Goal: Communication & Community: Answer question/provide support

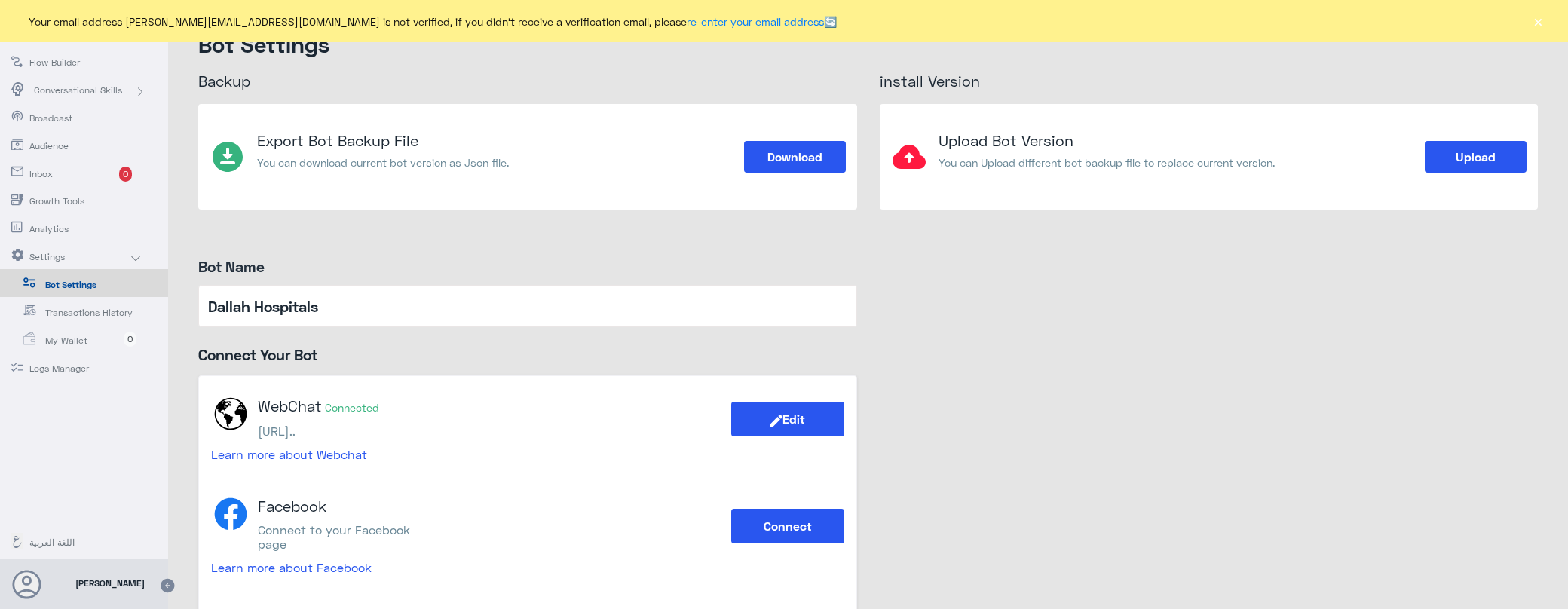
scroll to position [1546, 0]
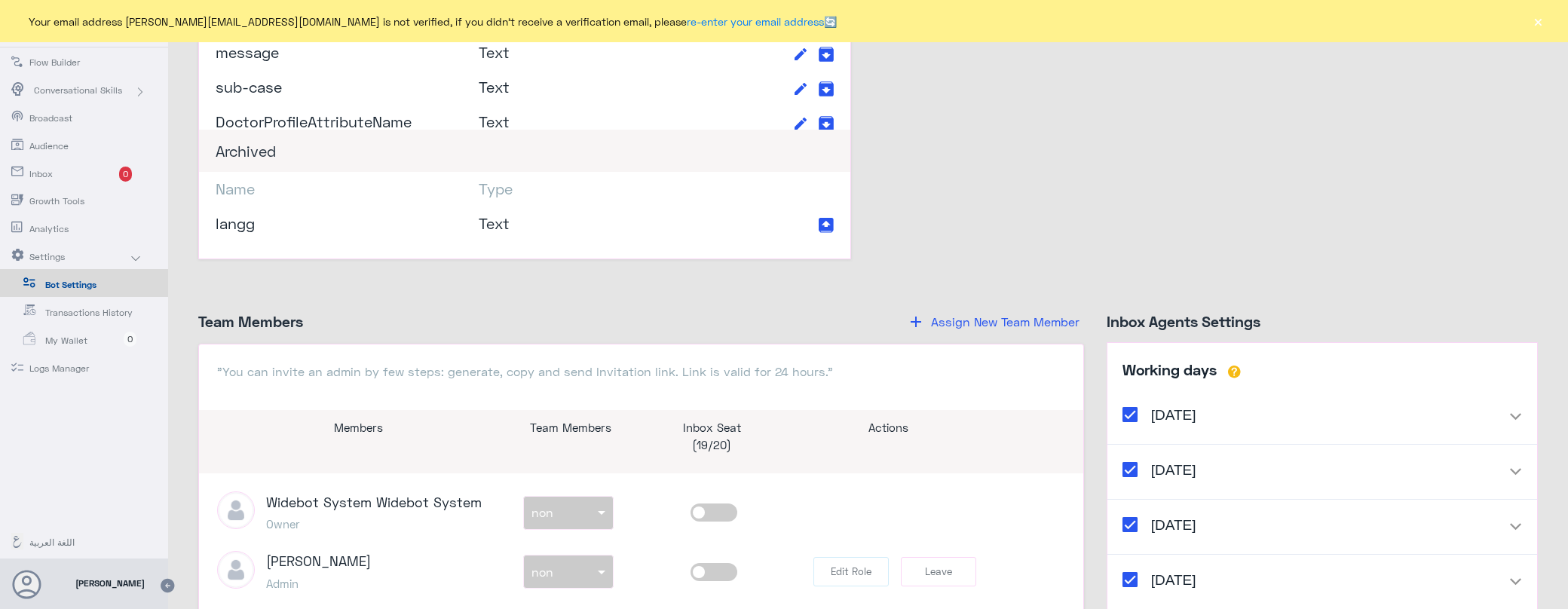
click at [72, 169] on span "Inbox" at bounding box center [73, 174] width 88 height 13
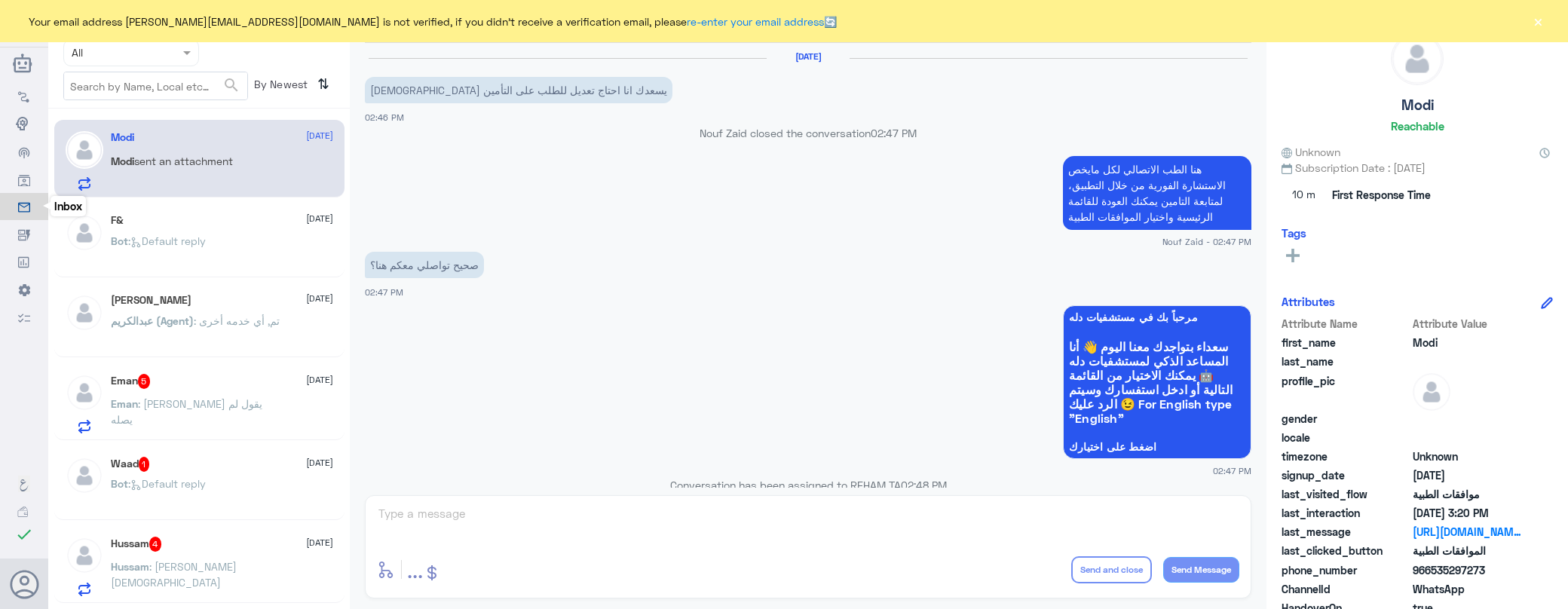
scroll to position [1430, 0]
